Goal: Obtain resource: Download file/media

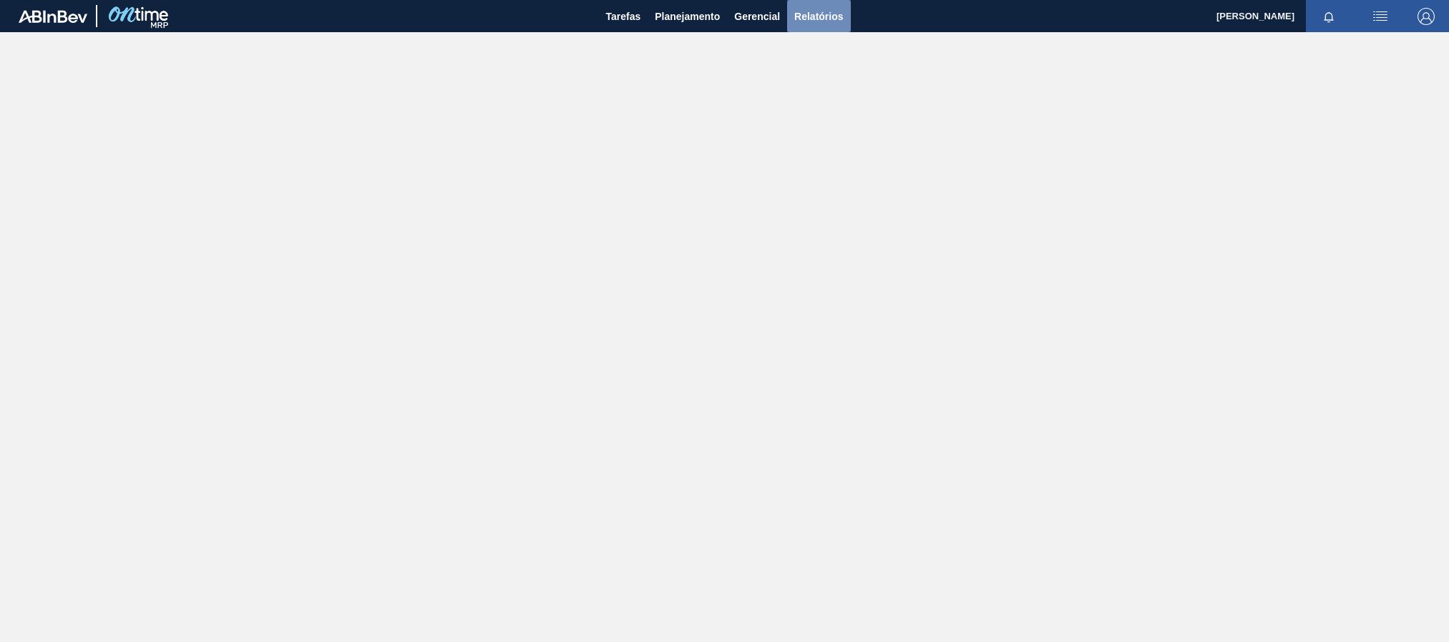
click at [798, 15] on span "Relatórios" at bounding box center [818, 16] width 49 height 17
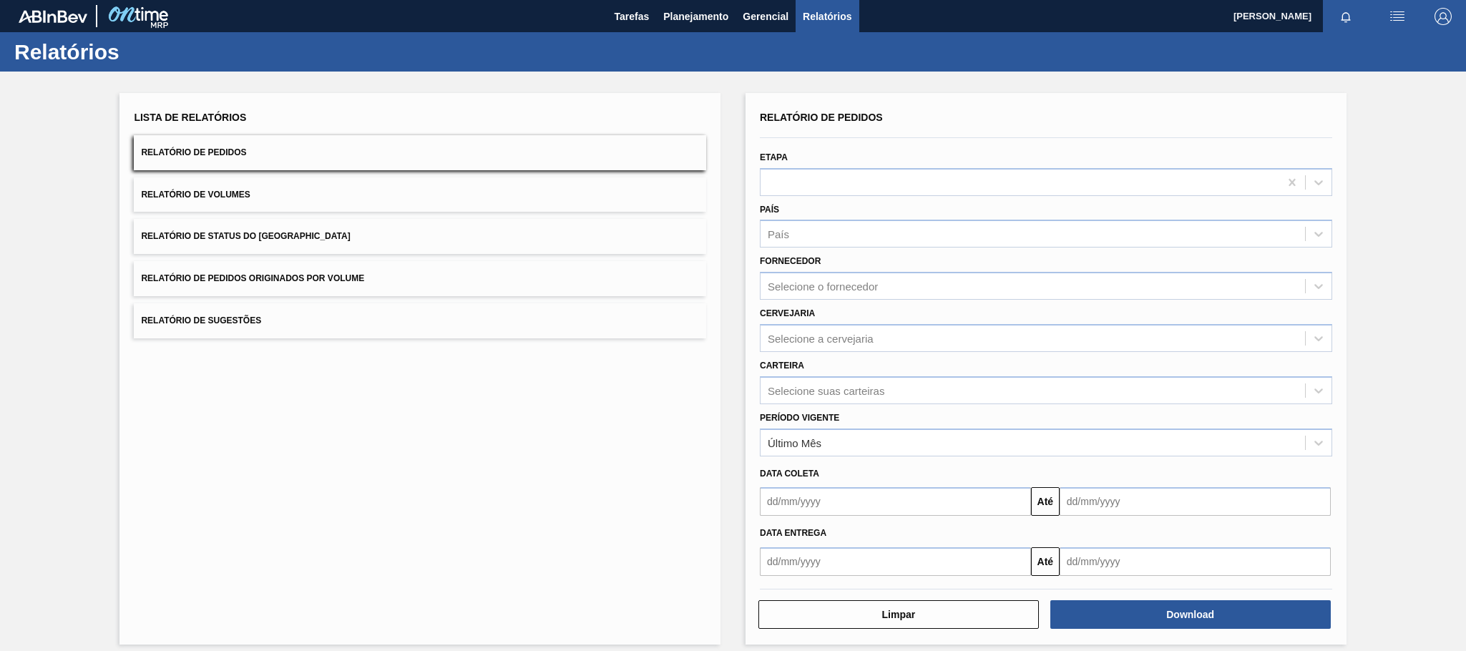
click at [248, 153] on button "Relatório de Pedidos" at bounding box center [420, 152] width 572 height 35
click at [278, 189] on button "Relatório de Volumes" at bounding box center [420, 194] width 572 height 35
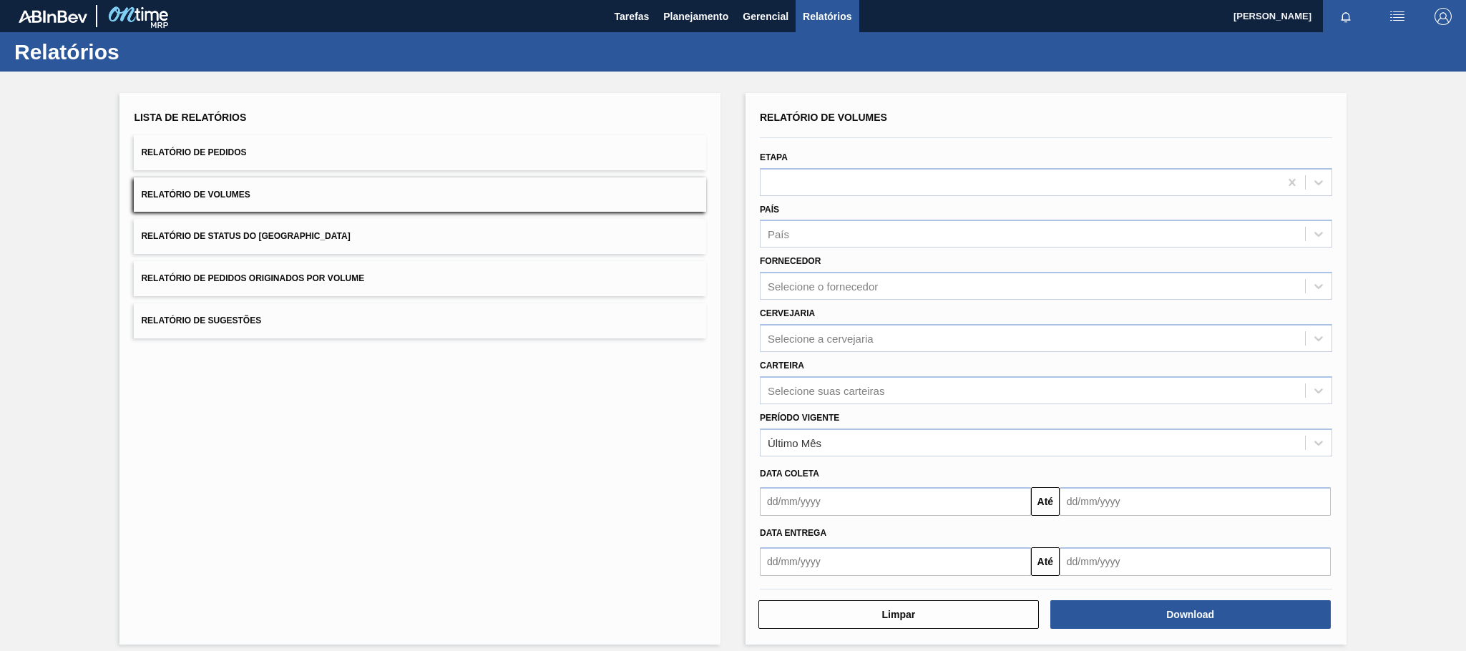
click at [519, 160] on button "Relatório de Pedidos" at bounding box center [420, 152] width 572 height 35
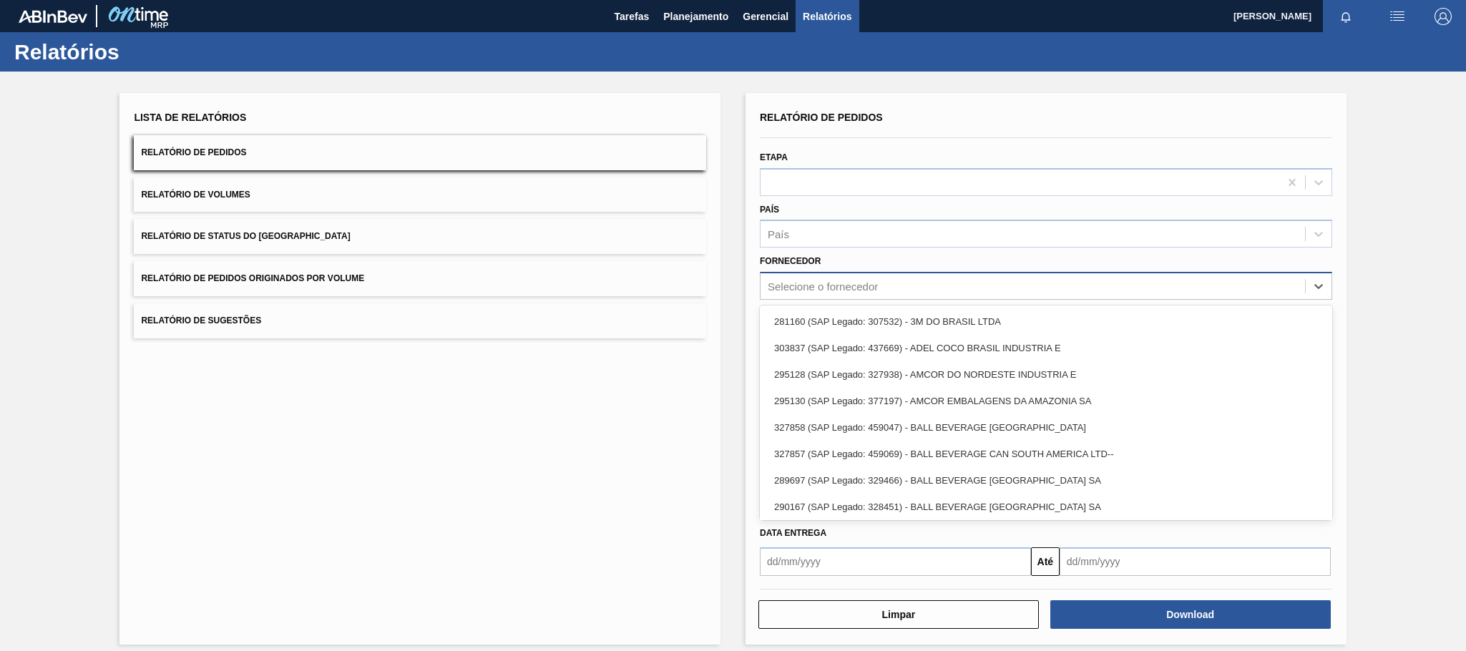
click at [852, 284] on div "Selecione o fornecedor" at bounding box center [823, 286] width 110 height 12
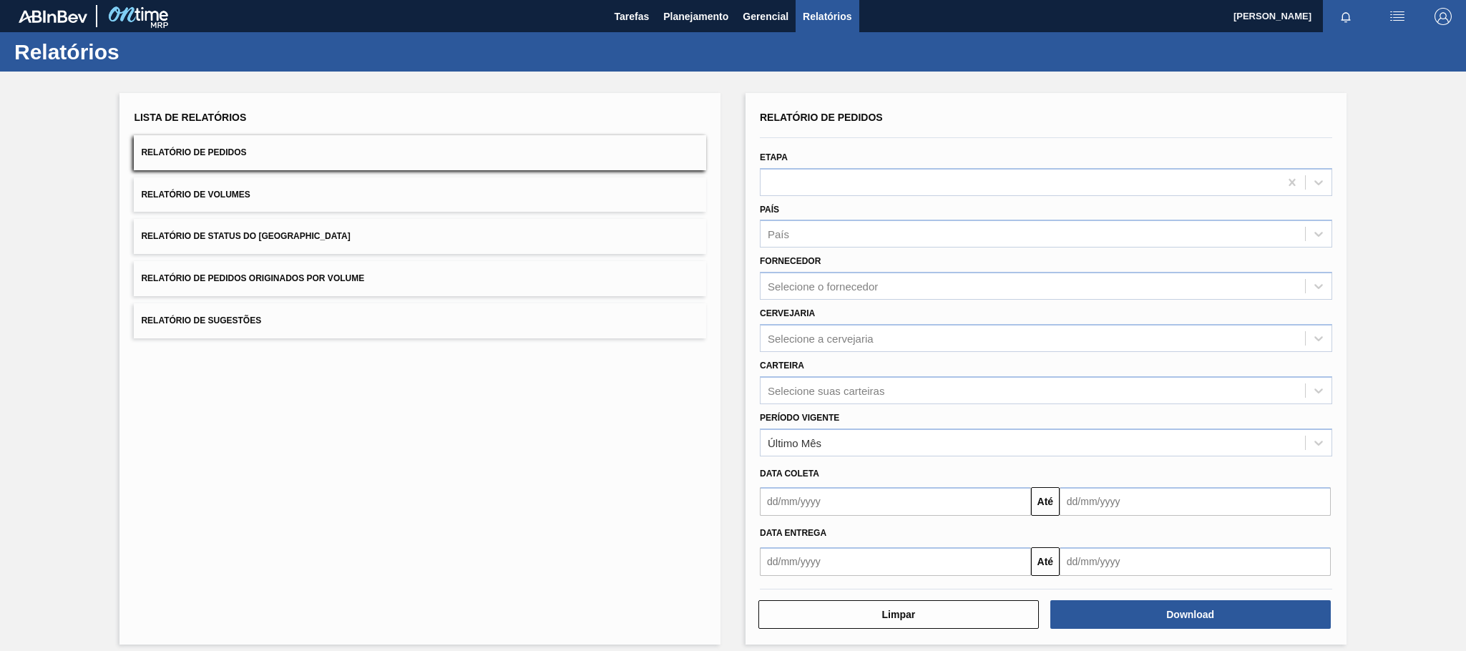
click at [874, 255] on div "Fornecedor Selecione o fornecedor" at bounding box center [1046, 275] width 572 height 49
click at [863, 339] on div "Selecione a cervejaria" at bounding box center [821, 338] width 106 height 12
type input "br15"
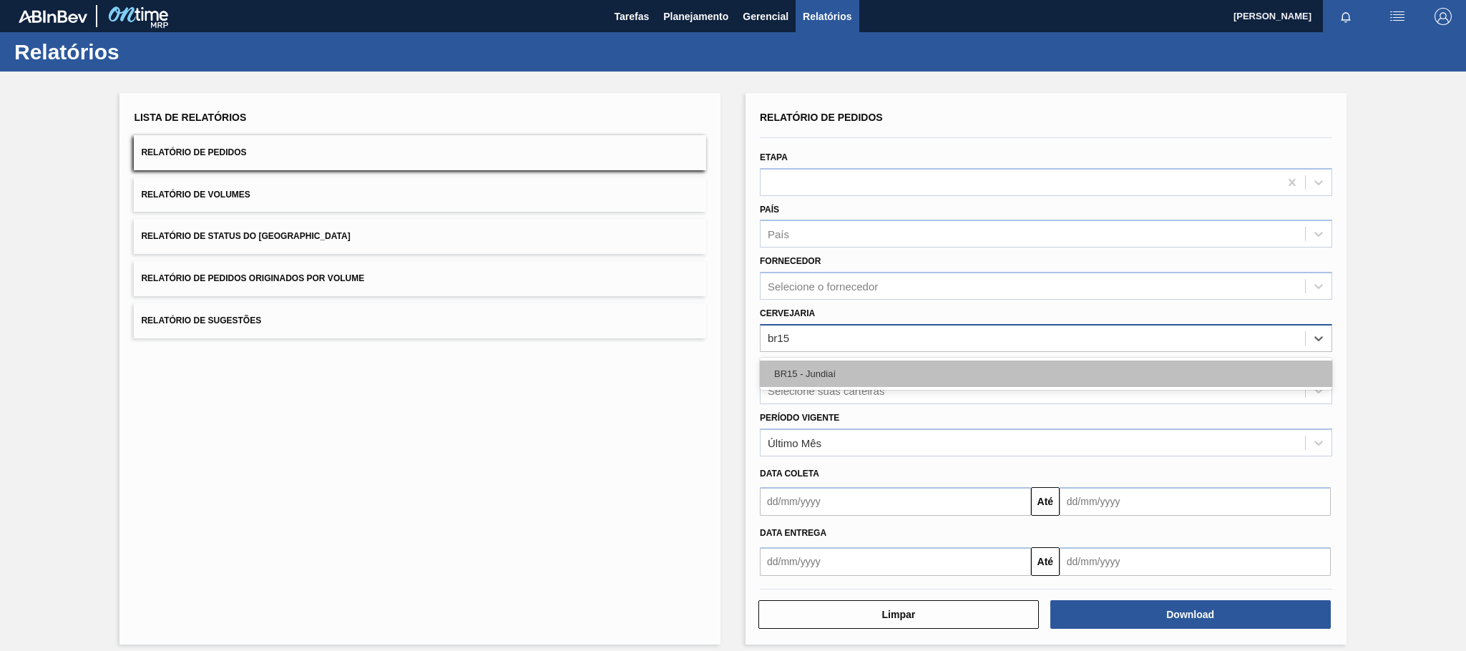
click at [844, 370] on div "BR15 - Jundiaí" at bounding box center [1046, 374] width 572 height 26
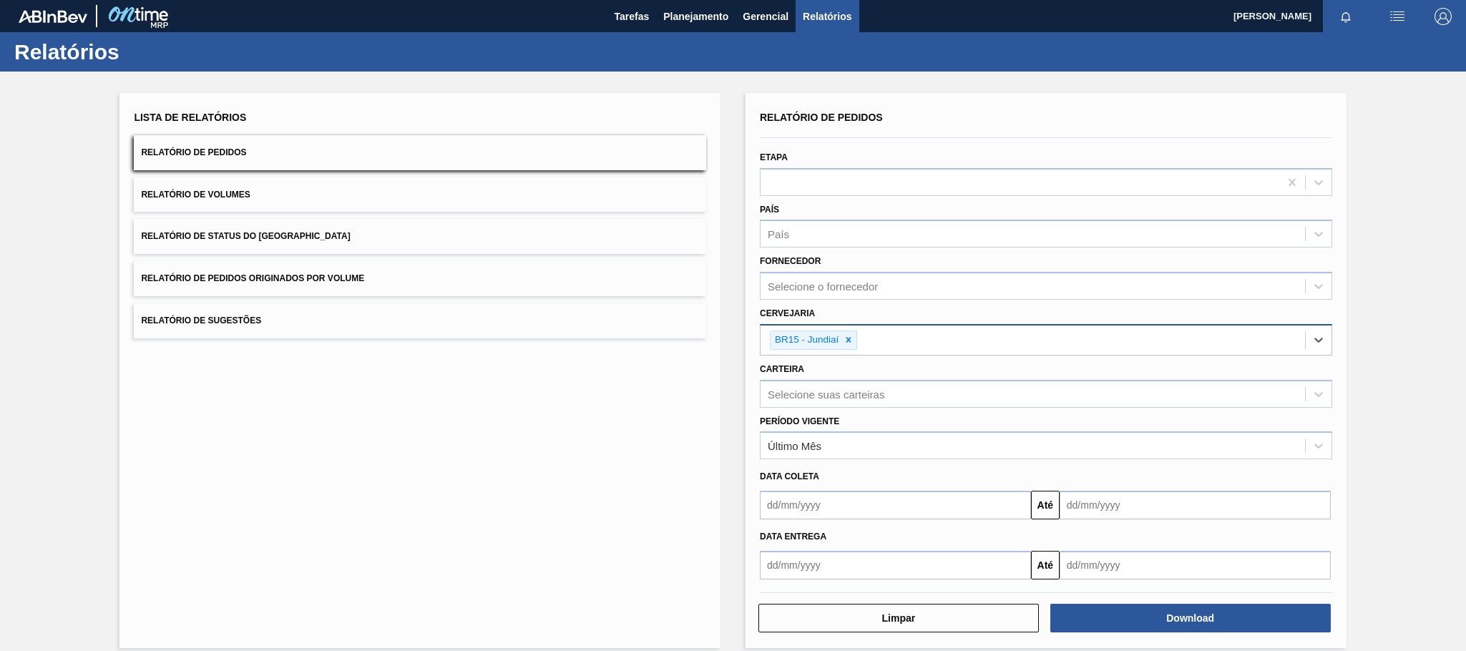
scroll to position [15, 0]
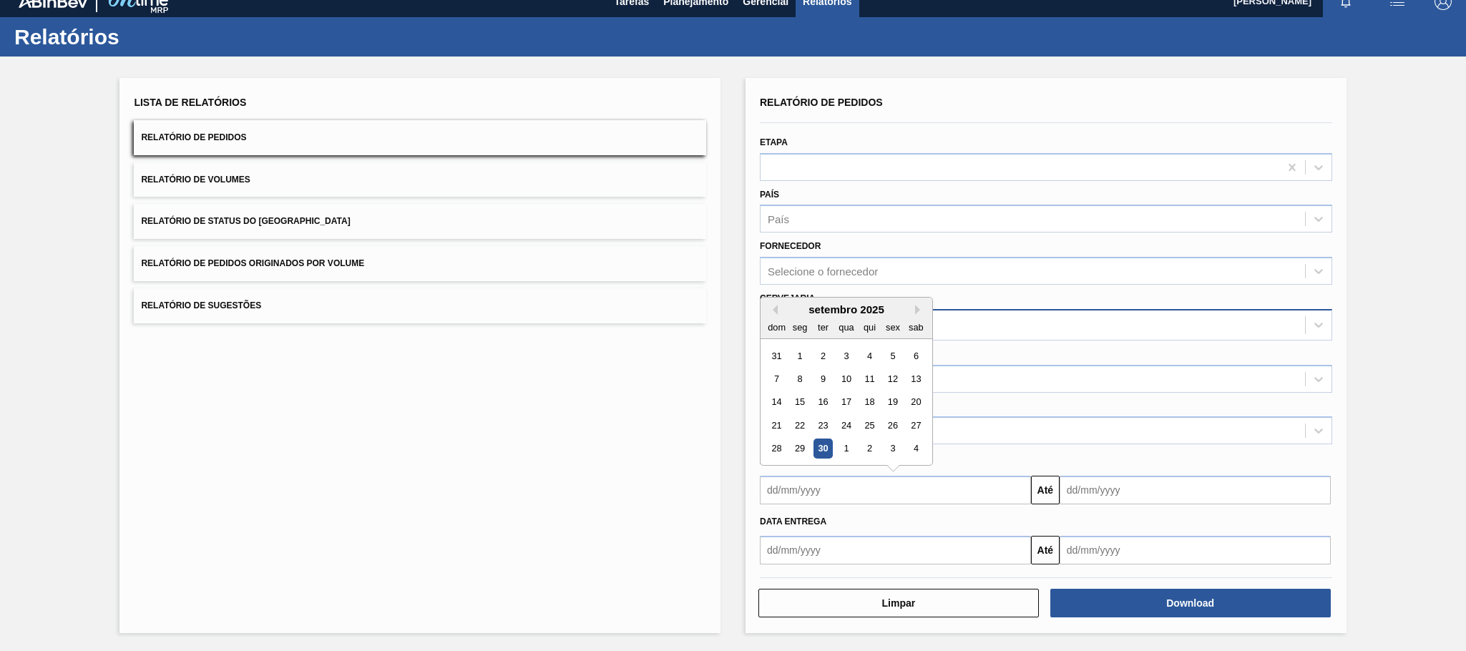
click at [930, 488] on input "text" at bounding box center [895, 490] width 271 height 29
click at [820, 447] on div "30" at bounding box center [822, 448] width 19 height 19
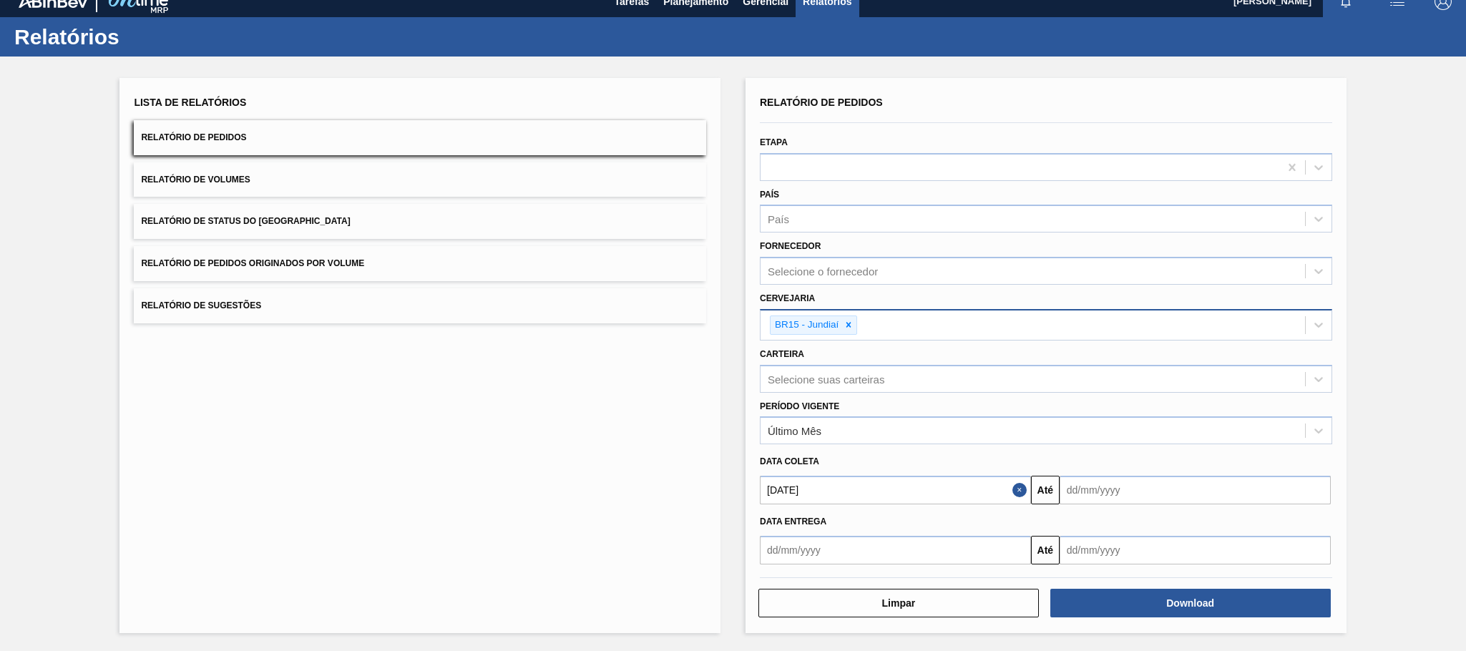
type input "[DATE]"
click at [1110, 483] on input "text" at bounding box center [1194, 490] width 271 height 29
click at [1215, 310] on button "Next Month" at bounding box center [1220, 310] width 10 height 10
click at [1187, 449] on div "31" at bounding box center [1191, 448] width 19 height 19
type input "[DATE]"
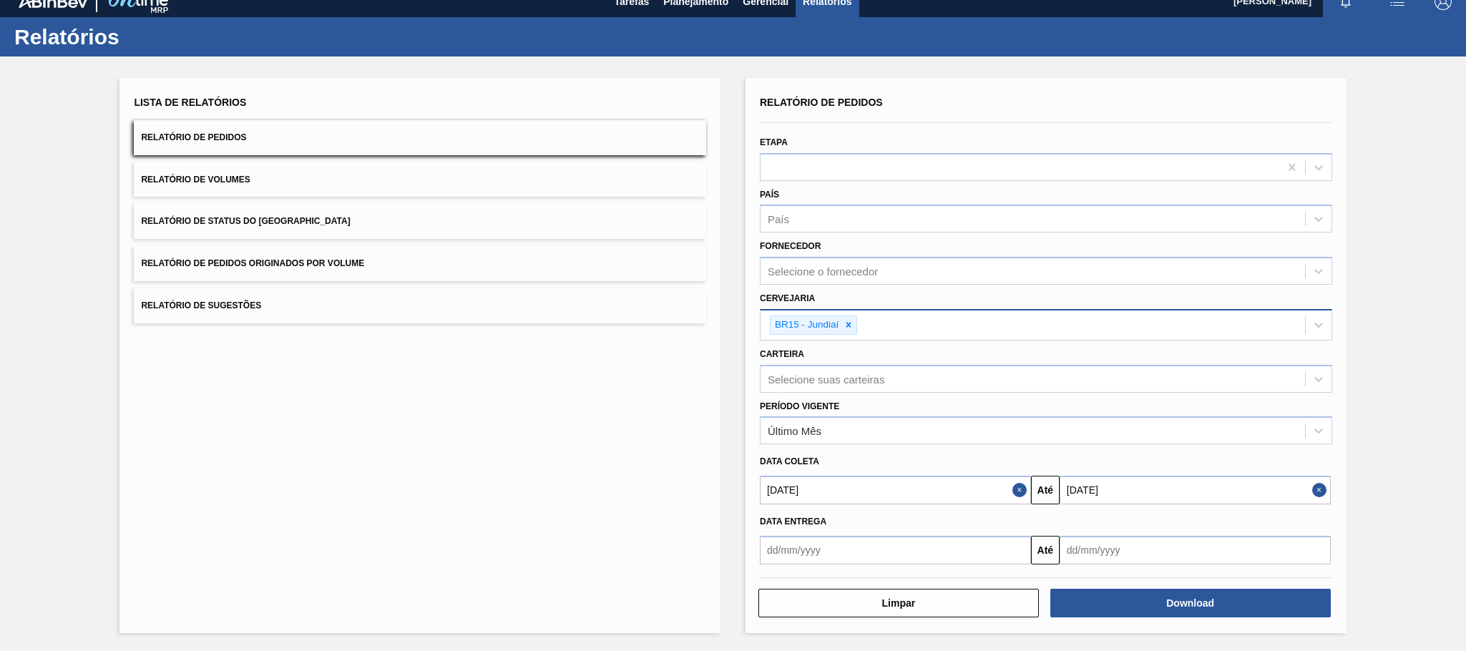
click at [955, 549] on input "text" at bounding box center [895, 550] width 271 height 29
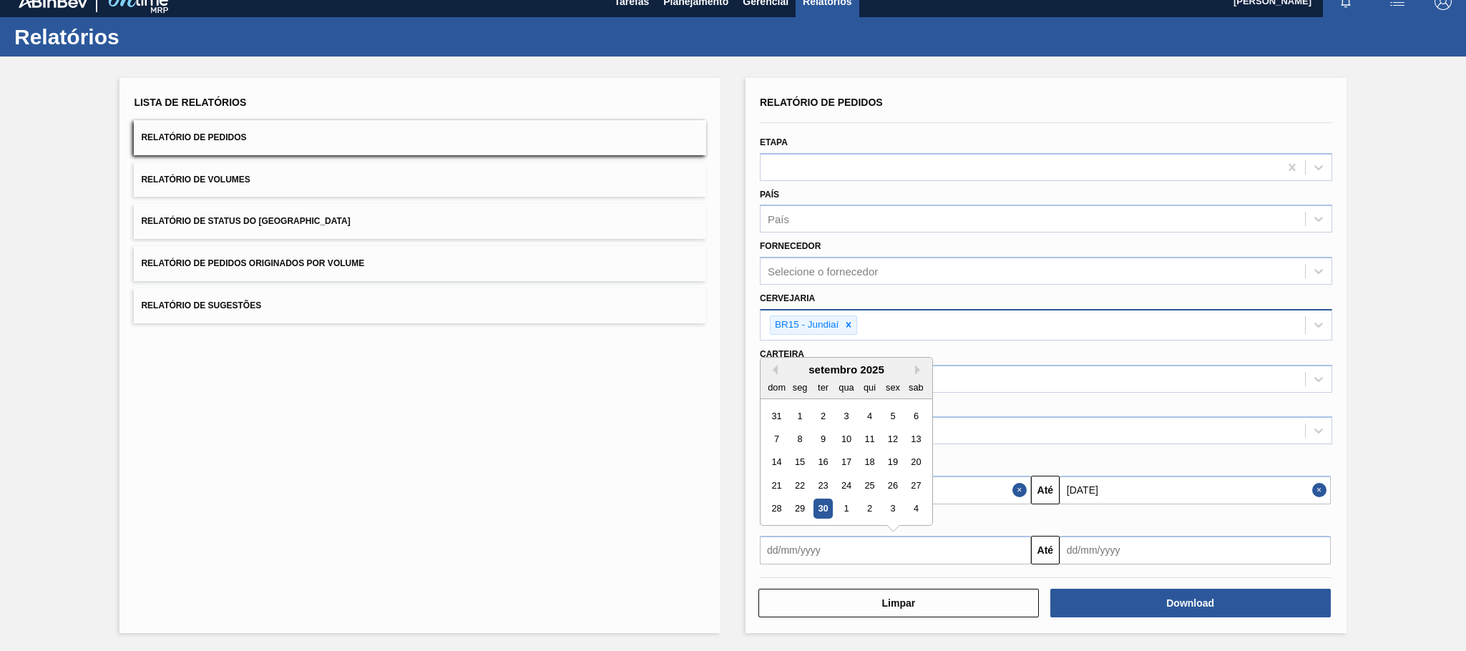
click at [825, 505] on div "30" at bounding box center [822, 508] width 19 height 19
type input "[DATE]"
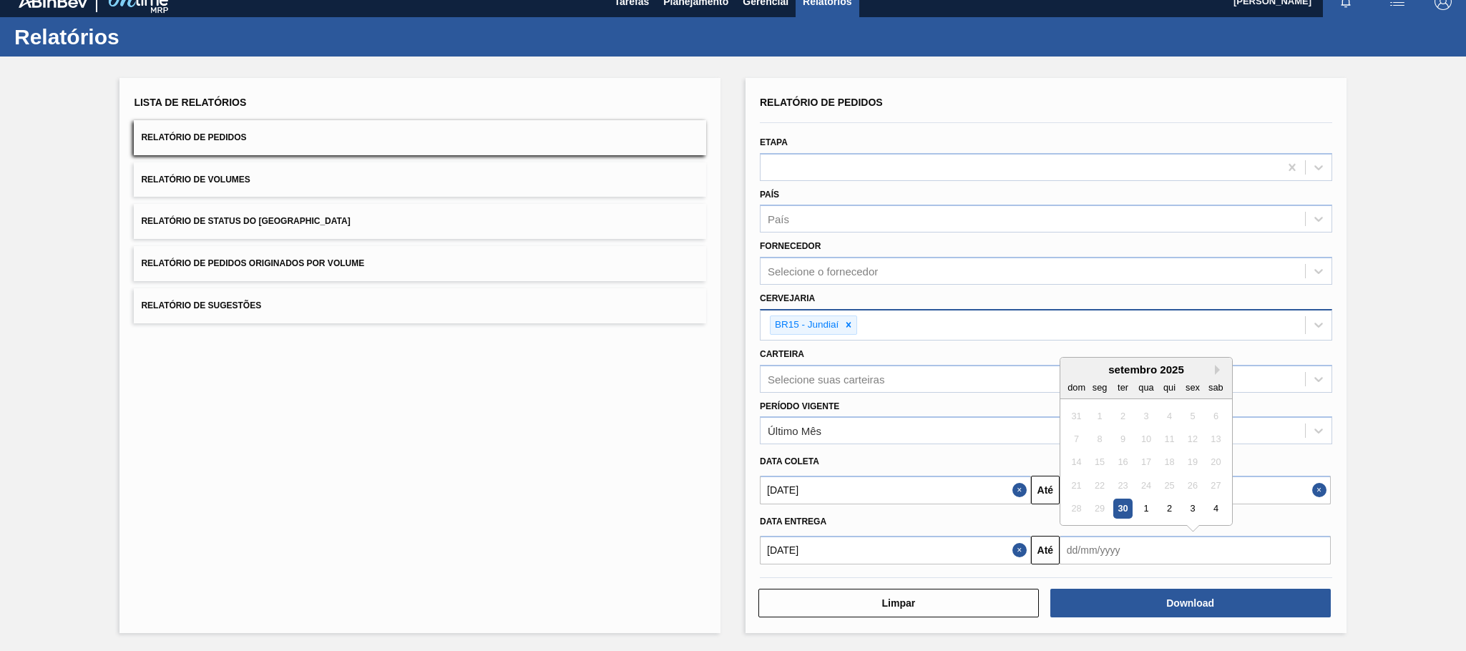
click at [1162, 554] on input "text" at bounding box center [1194, 550] width 271 height 29
click at [1215, 372] on button "Next Month" at bounding box center [1220, 370] width 10 height 10
click at [1193, 504] on div "31" at bounding box center [1191, 508] width 19 height 19
type input "[DATE]"
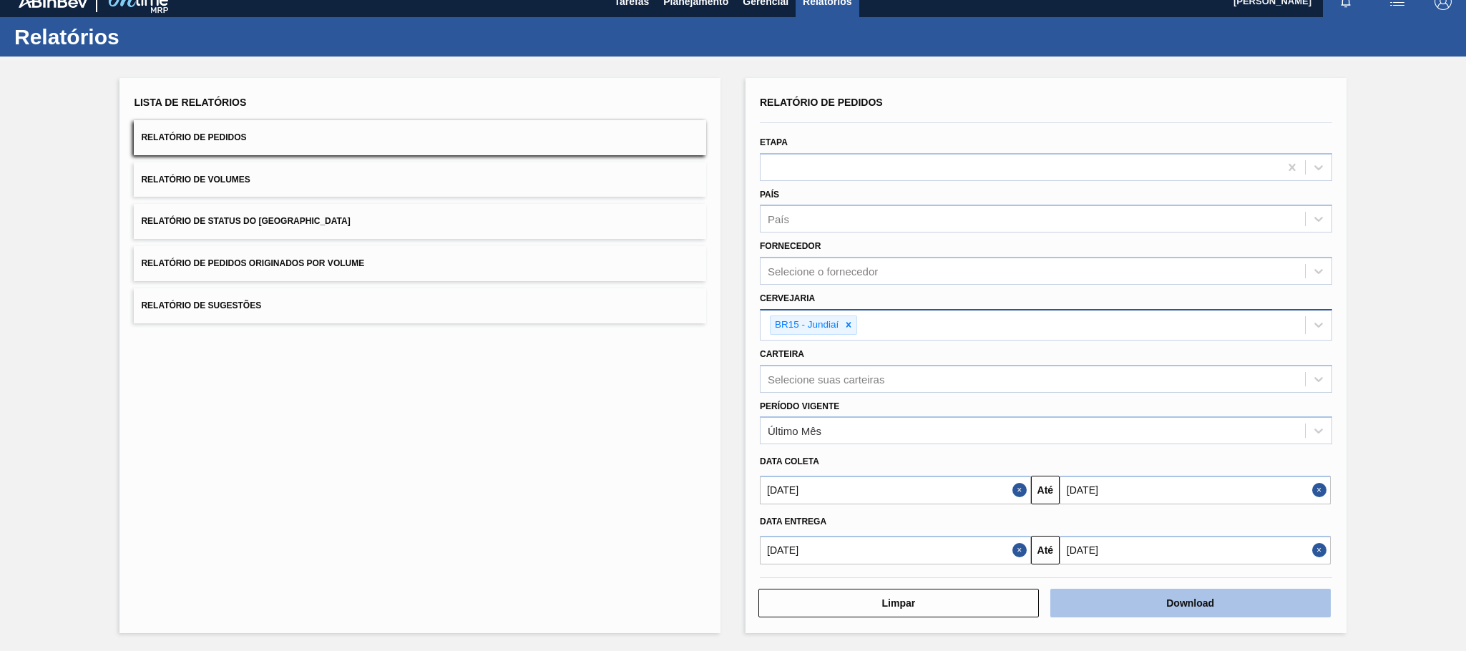
click at [1177, 607] on button "Download" at bounding box center [1190, 603] width 280 height 29
click at [294, 265] on span "Relatório de Pedidos Originados por Volume" at bounding box center [252, 263] width 223 height 10
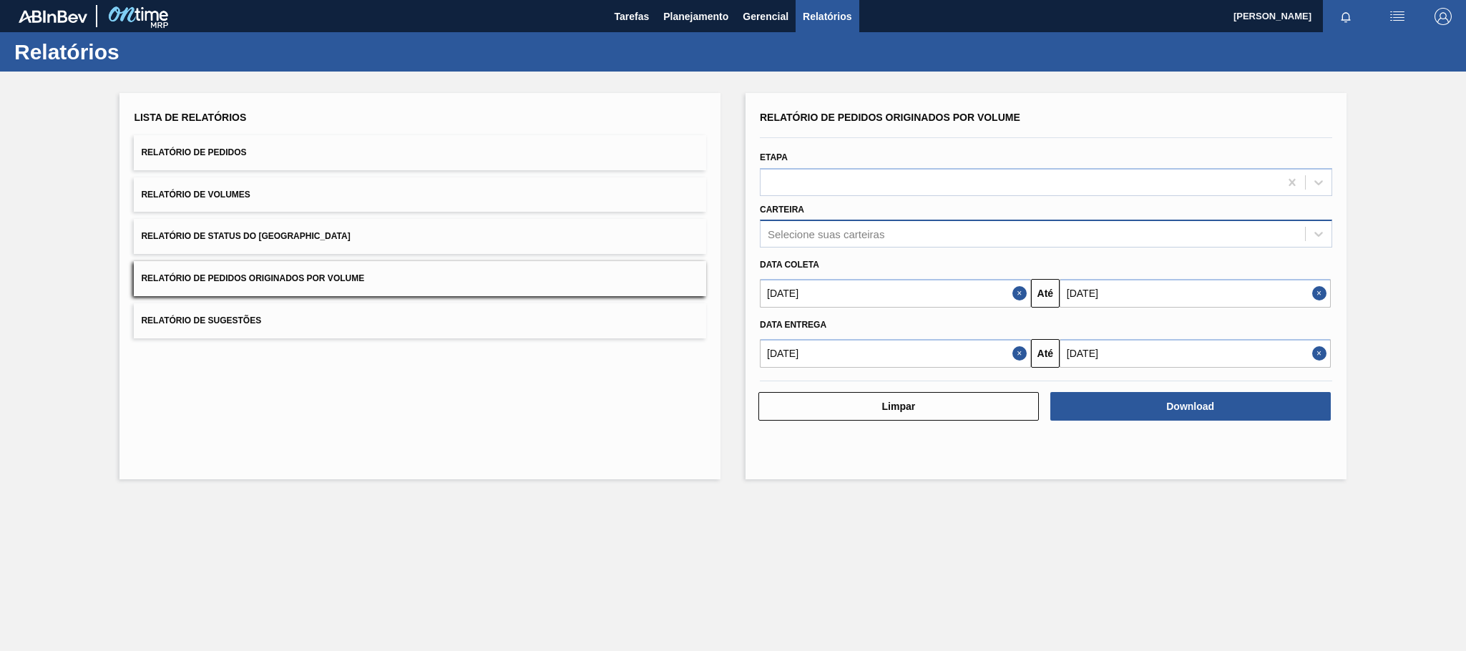
click at [866, 238] on div "Selecione suas carteiras" at bounding box center [826, 234] width 117 height 12
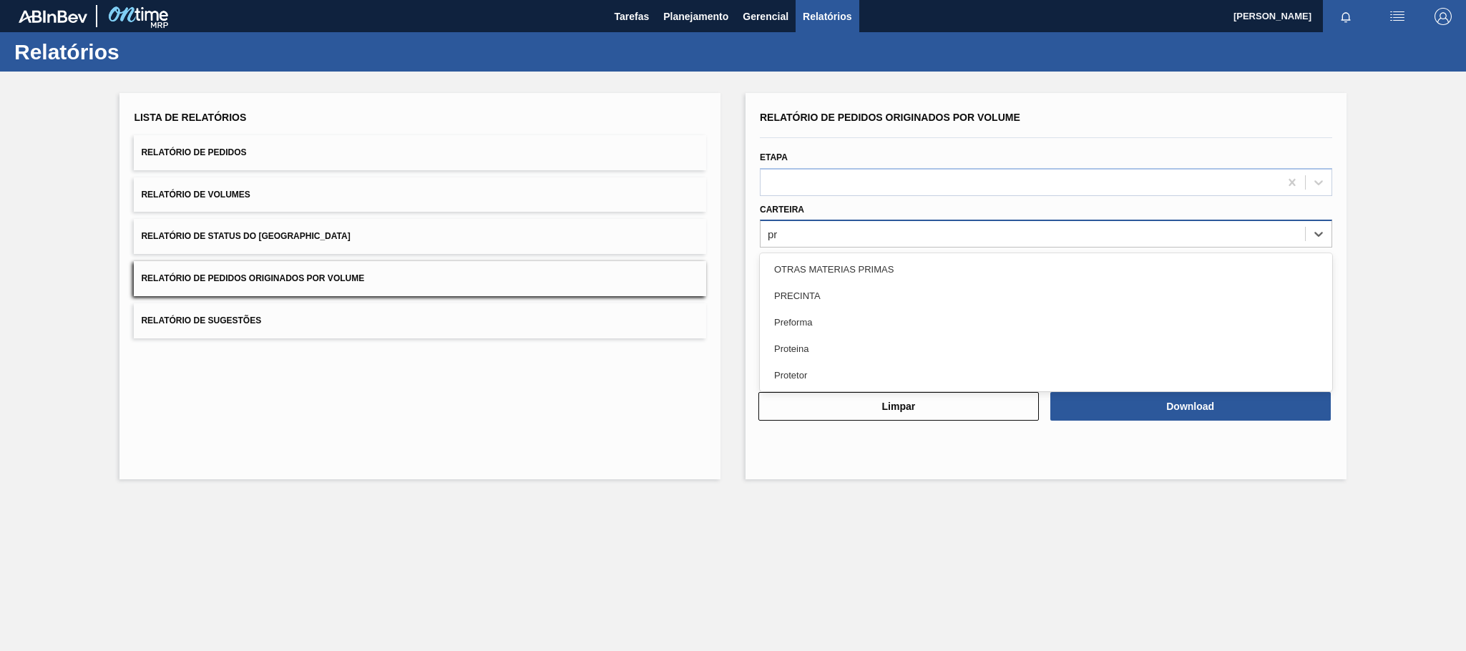
type input "pre"
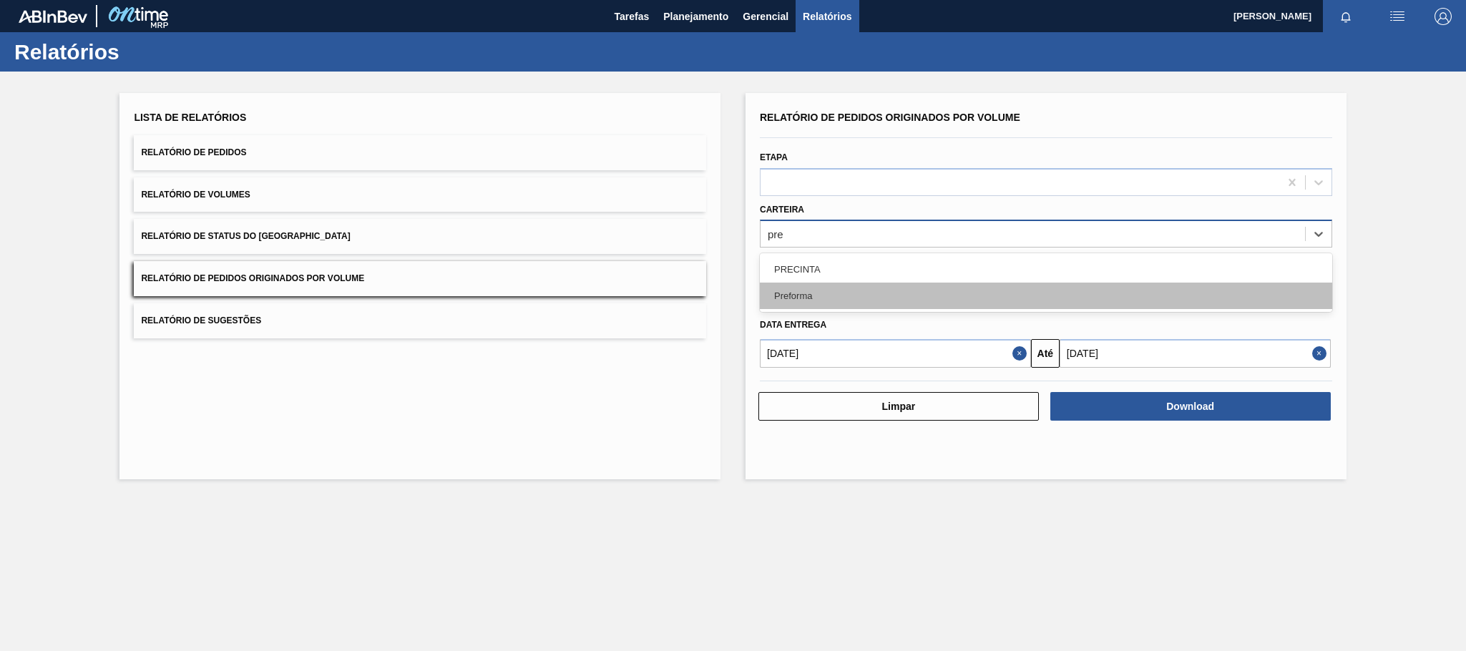
click at [851, 296] on div "Preforma" at bounding box center [1046, 296] width 572 height 26
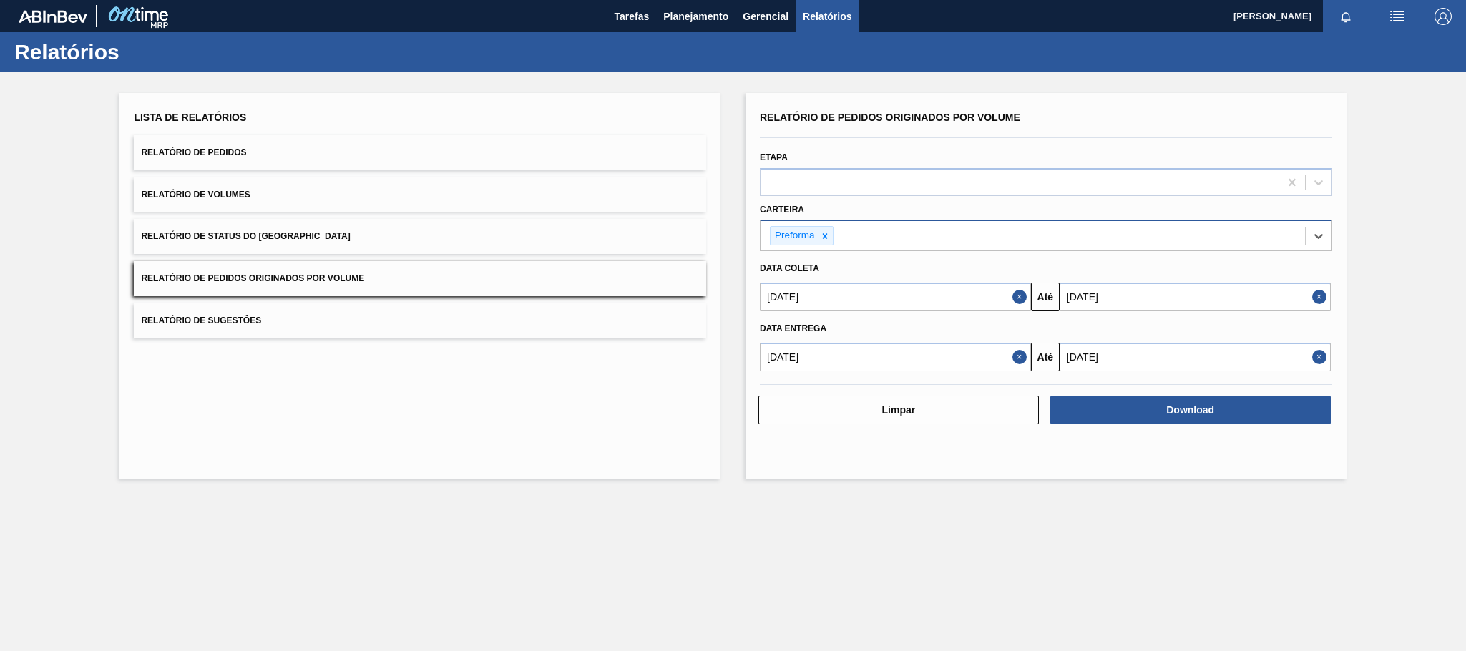
click at [1015, 299] on button "Close" at bounding box center [1021, 297] width 19 height 29
click at [1027, 358] on button "Close" at bounding box center [1021, 357] width 19 height 29
click at [996, 290] on input "text" at bounding box center [895, 297] width 271 height 29
click at [773, 333] on button "Previous Month" at bounding box center [773, 331] width 10 height 10
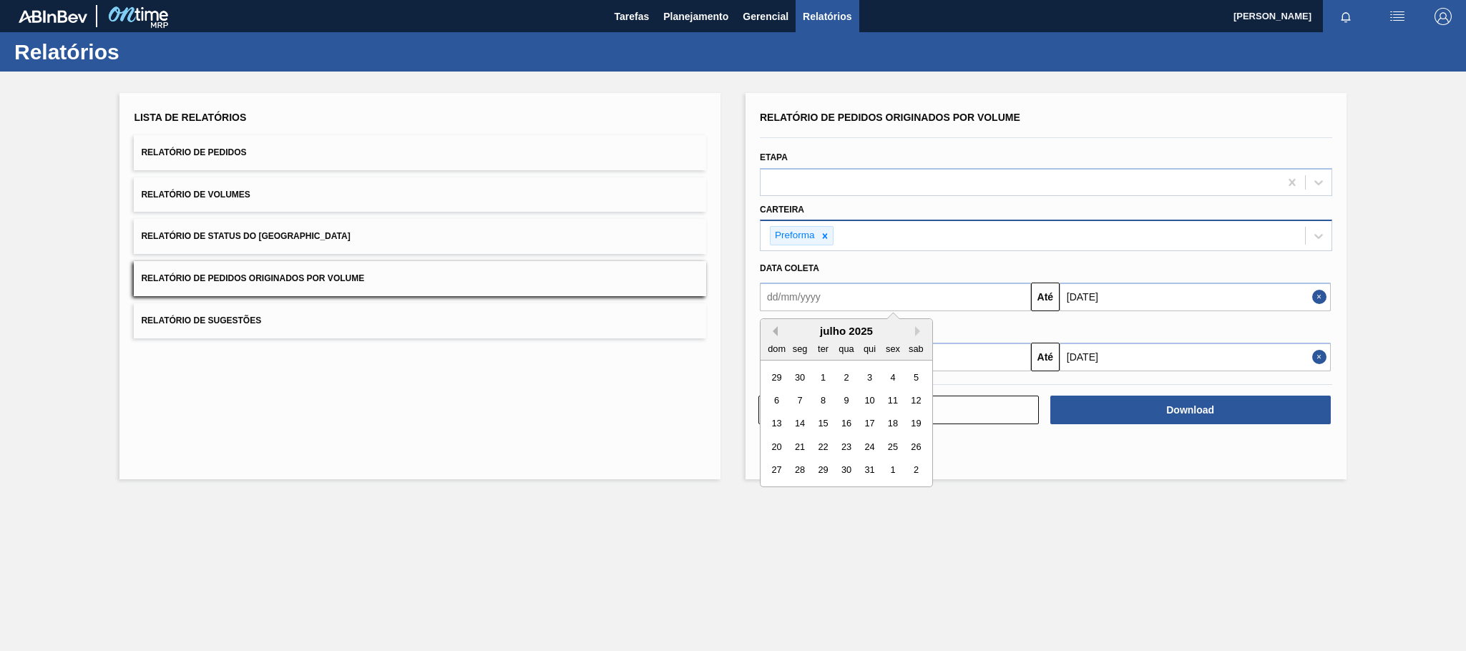
click at [773, 333] on button "Previous Month" at bounding box center [773, 331] width 10 height 10
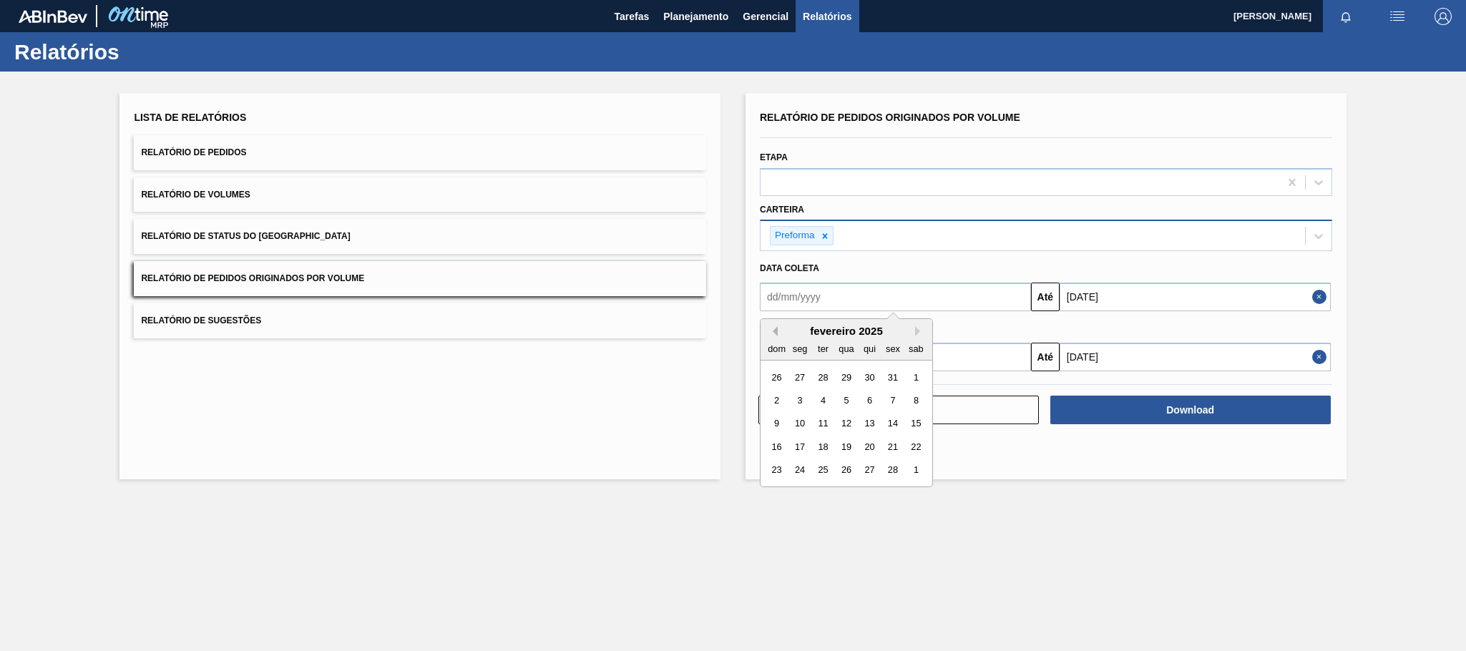
click at [773, 333] on button "Previous Month" at bounding box center [773, 331] width 10 height 10
click at [848, 376] on div "1" at bounding box center [845, 377] width 19 height 19
type input "[DATE]"
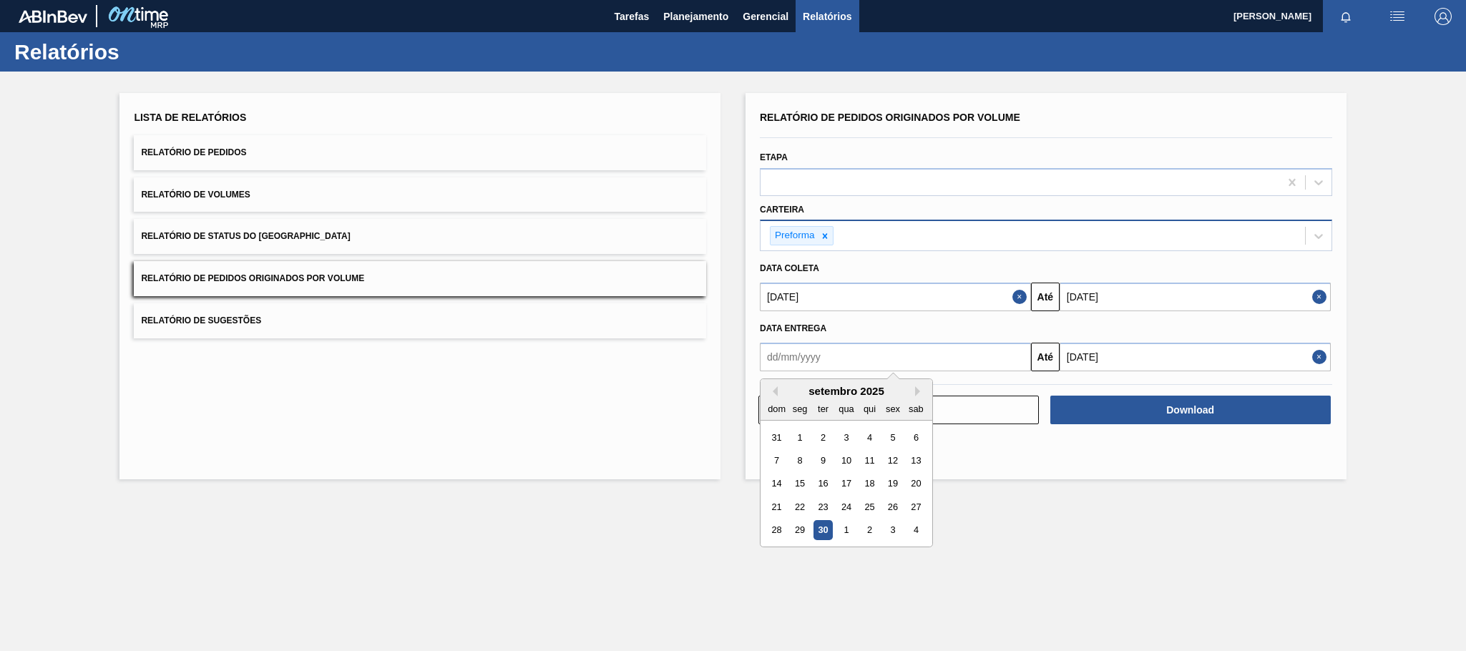
click at [887, 356] on input "text" at bounding box center [895, 357] width 271 height 29
click at [771, 393] on button "Previous Month" at bounding box center [773, 391] width 10 height 10
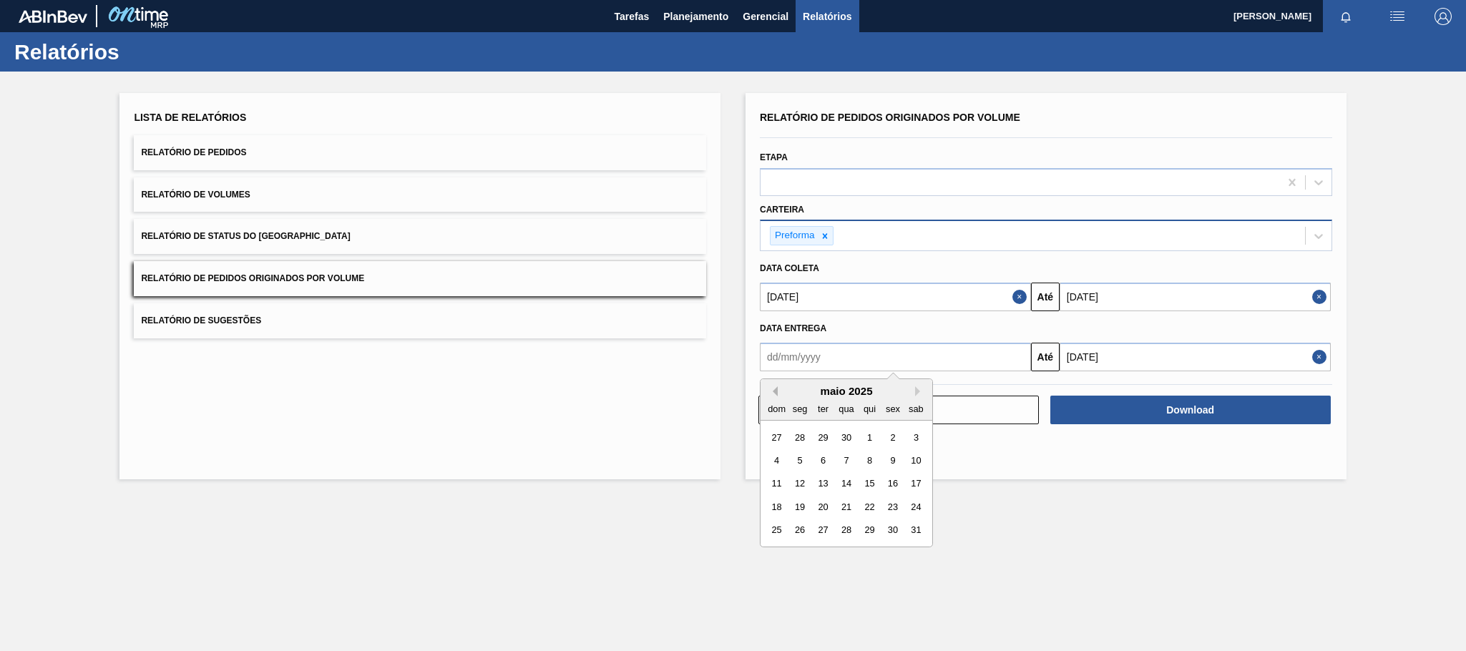
click at [771, 393] on button "Previous Month" at bounding box center [773, 391] width 10 height 10
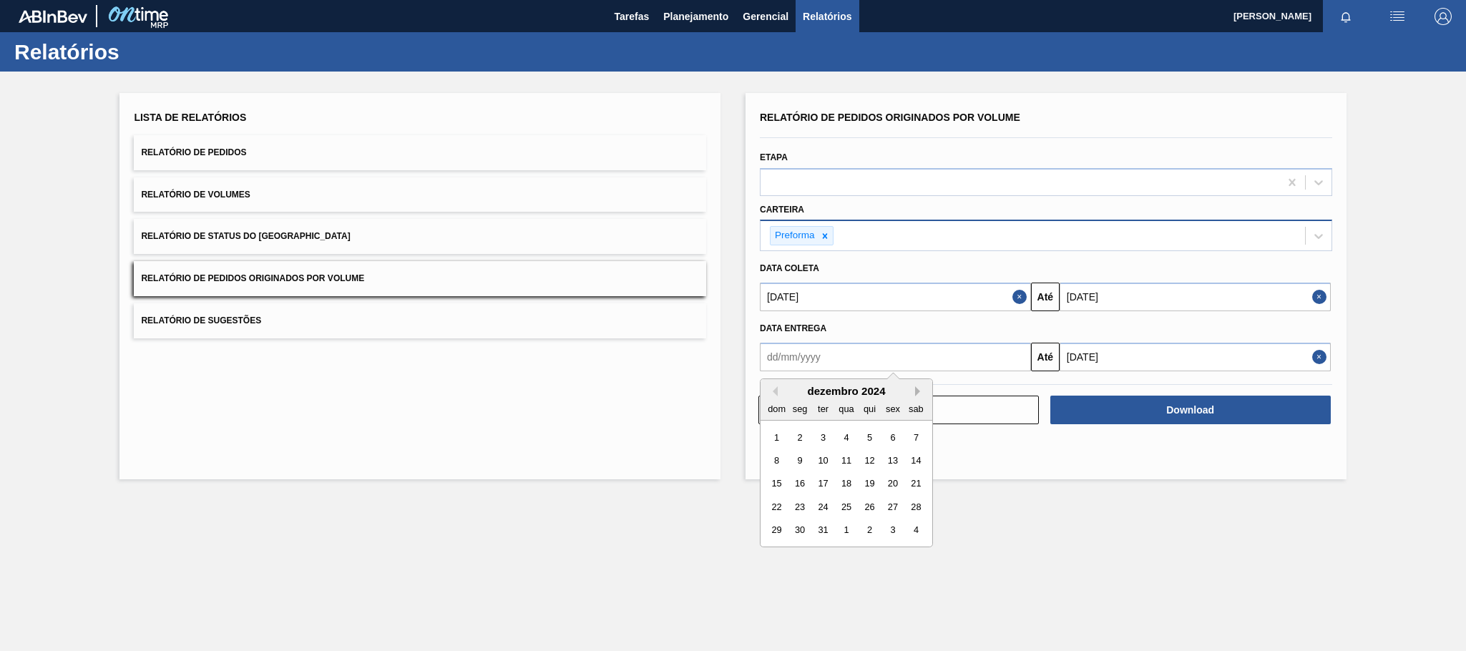
click at [919, 391] on button "Next Month" at bounding box center [920, 391] width 10 height 10
click at [844, 438] on div "1" at bounding box center [845, 436] width 19 height 19
type input "[DATE]"
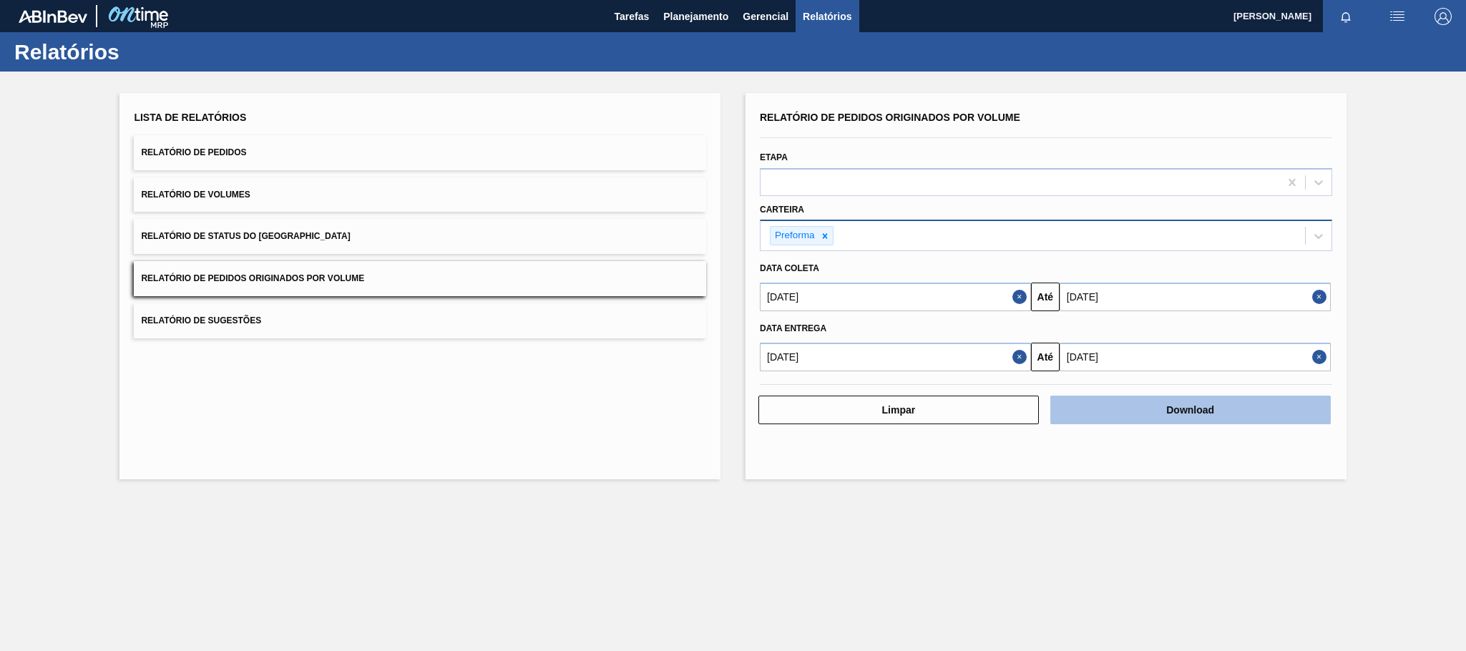
click at [1253, 415] on button "Download" at bounding box center [1190, 410] width 280 height 29
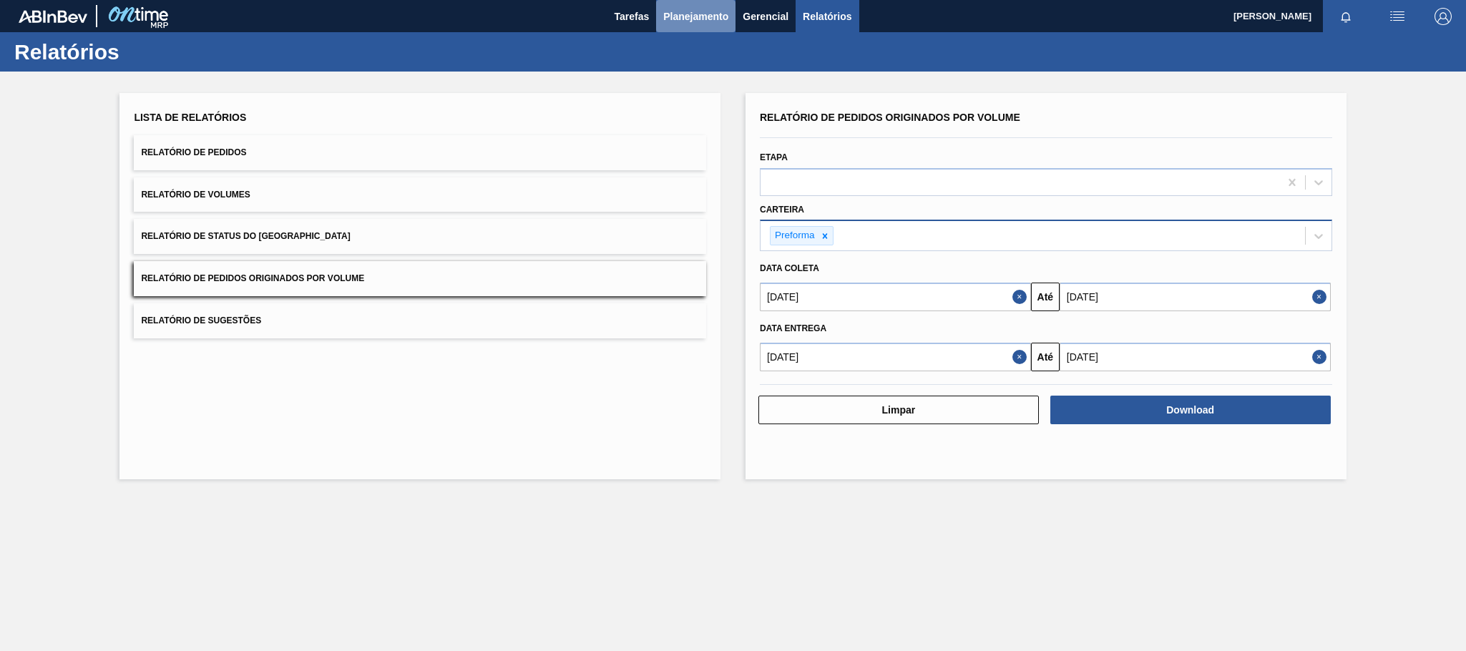
click at [692, 14] on span "Planejamento" at bounding box center [695, 16] width 65 height 17
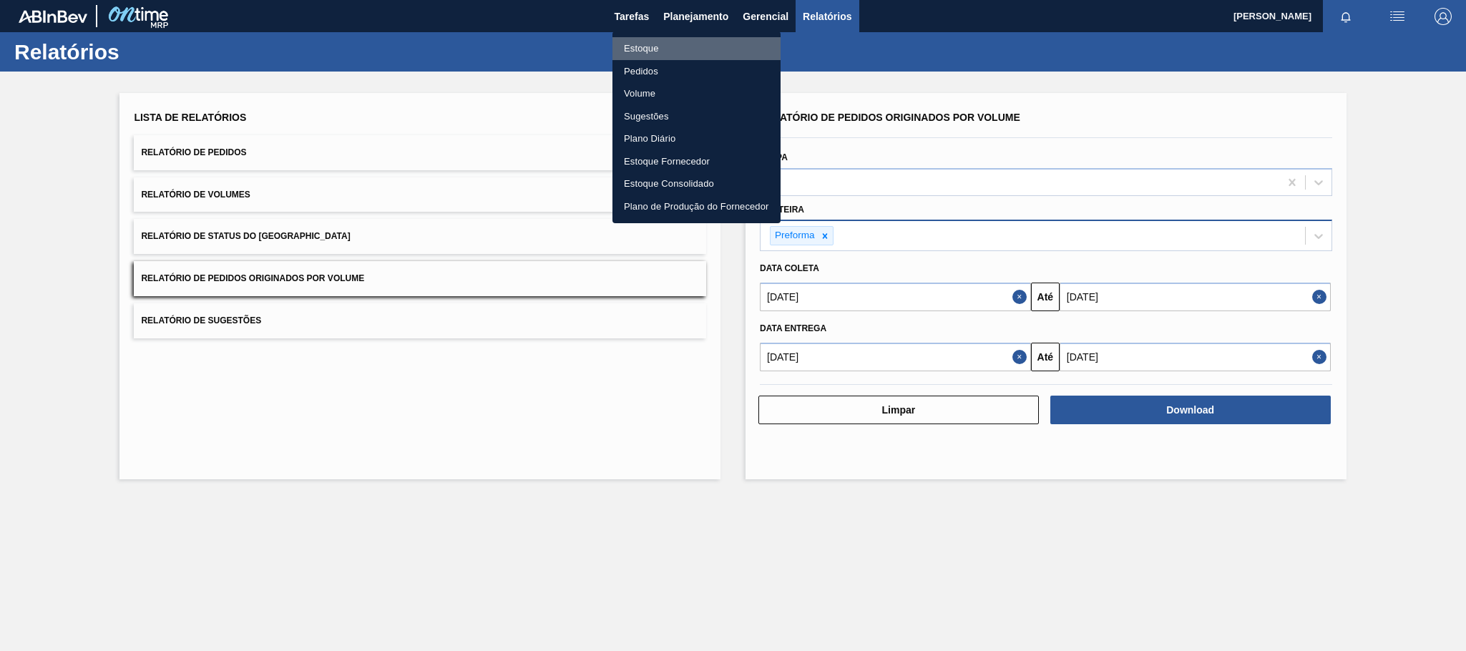
click at [661, 49] on li "Estoque" at bounding box center [696, 48] width 168 height 23
